Goal: Information Seeking & Learning: Learn about a topic

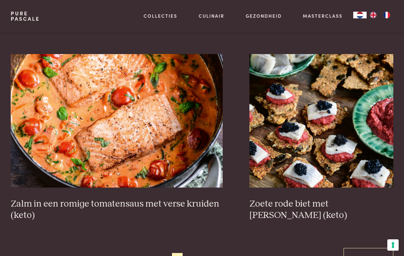
scroll to position [1100, 0]
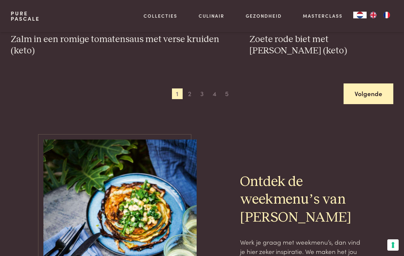
click at [370, 94] on link "Volgende" at bounding box center [369, 94] width 50 height 21
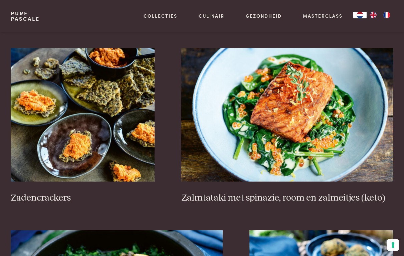
scroll to position [943, 0]
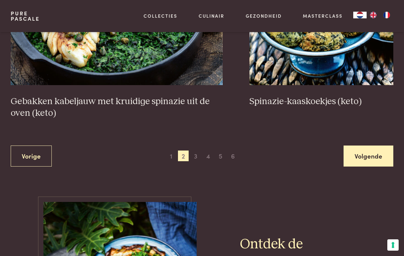
click at [377, 151] on link "Volgende" at bounding box center [369, 156] width 50 height 21
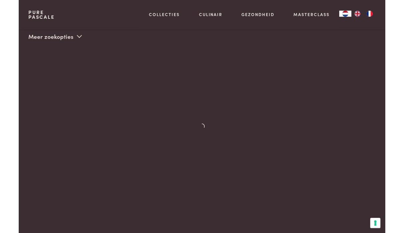
scroll to position [161, 0]
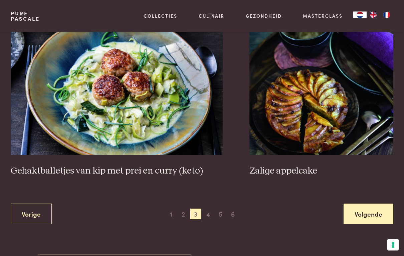
scroll to position [1199, 0]
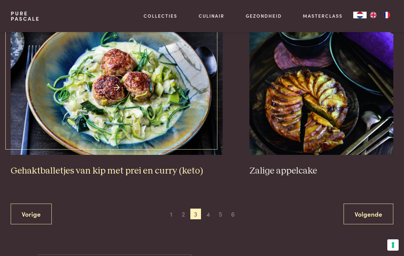
click at [115, 122] on img at bounding box center [117, 88] width 212 height 134
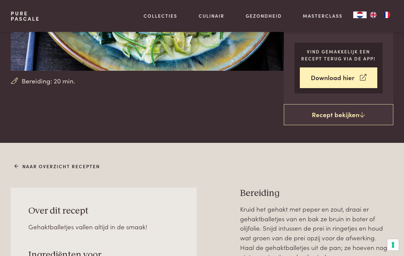
scroll to position [132, 0]
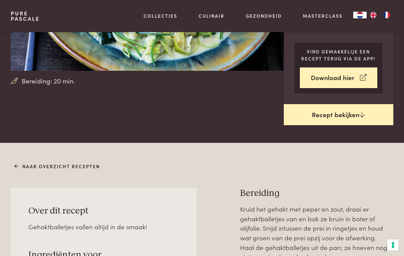
click at [360, 113] on icon at bounding box center [363, 115] width 6 height 6
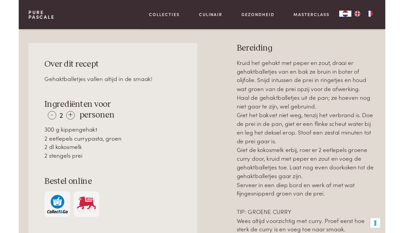
scroll to position [273, 0]
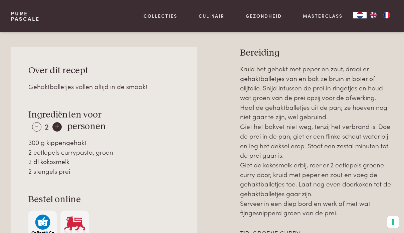
click at [62, 122] on div "+" at bounding box center [56, 126] width 9 height 9
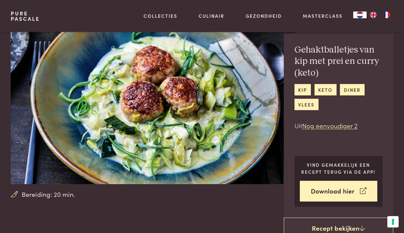
scroll to position [0, 0]
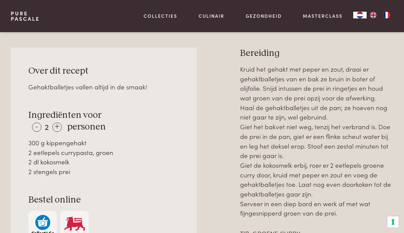
click at [363, 149] on p "Kruid het gehakt met peper en zout, draai er gehaktballetjes van en bak ze brui…" at bounding box center [316, 140] width 153 height 153
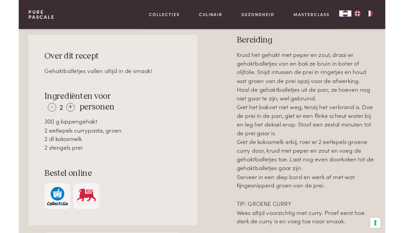
scroll to position [282, 0]
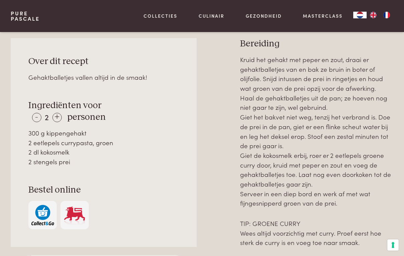
click at [333, 174] on p "Kruid het gehakt met peper en zout, draai er gehaktballetjes van en bak ze brui…" at bounding box center [316, 131] width 153 height 153
